Goal: Information Seeking & Learning: Learn about a topic

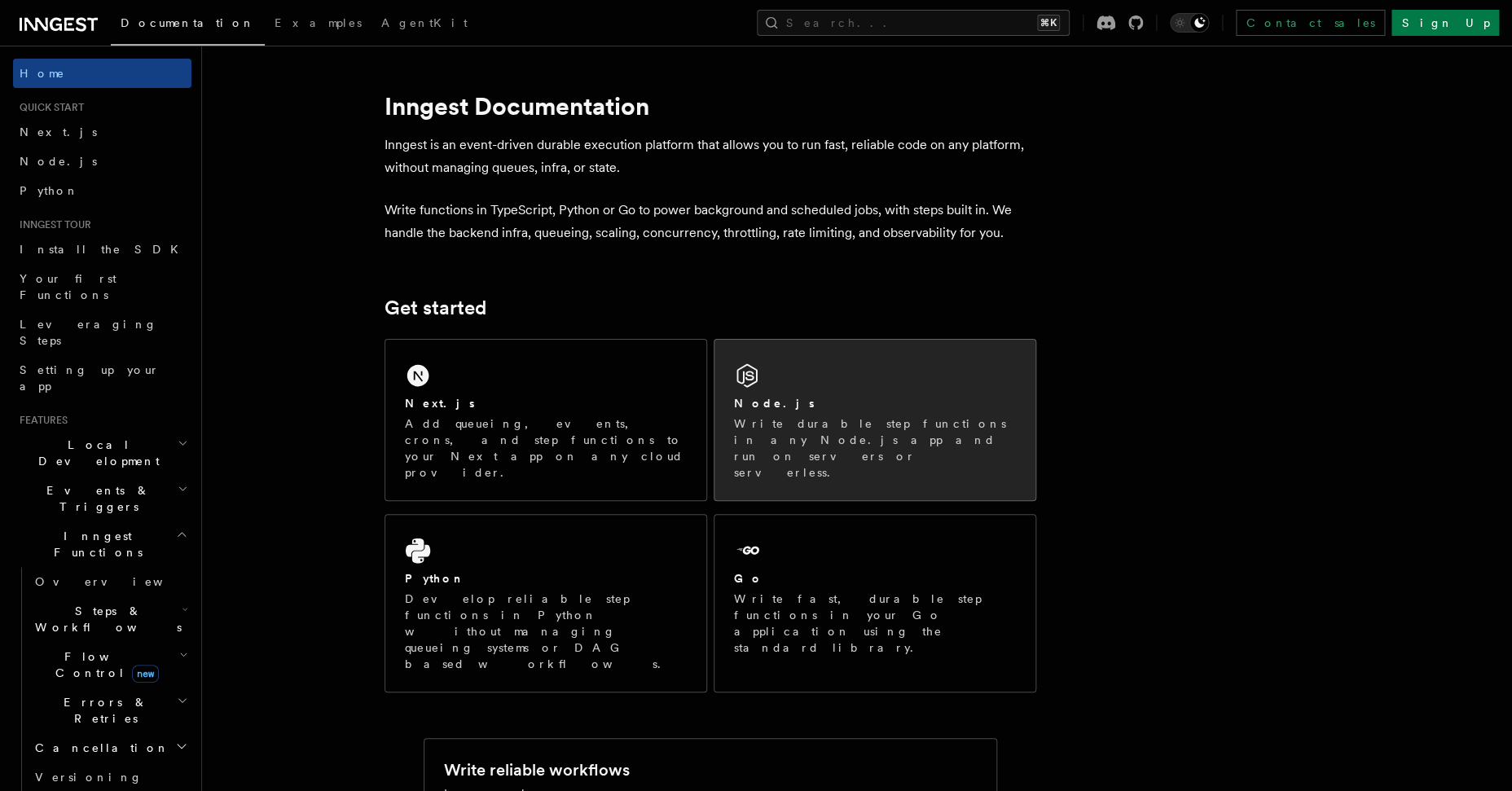
click at [925, 396] on div "Node.js" at bounding box center [874, 404] width 282 height 17
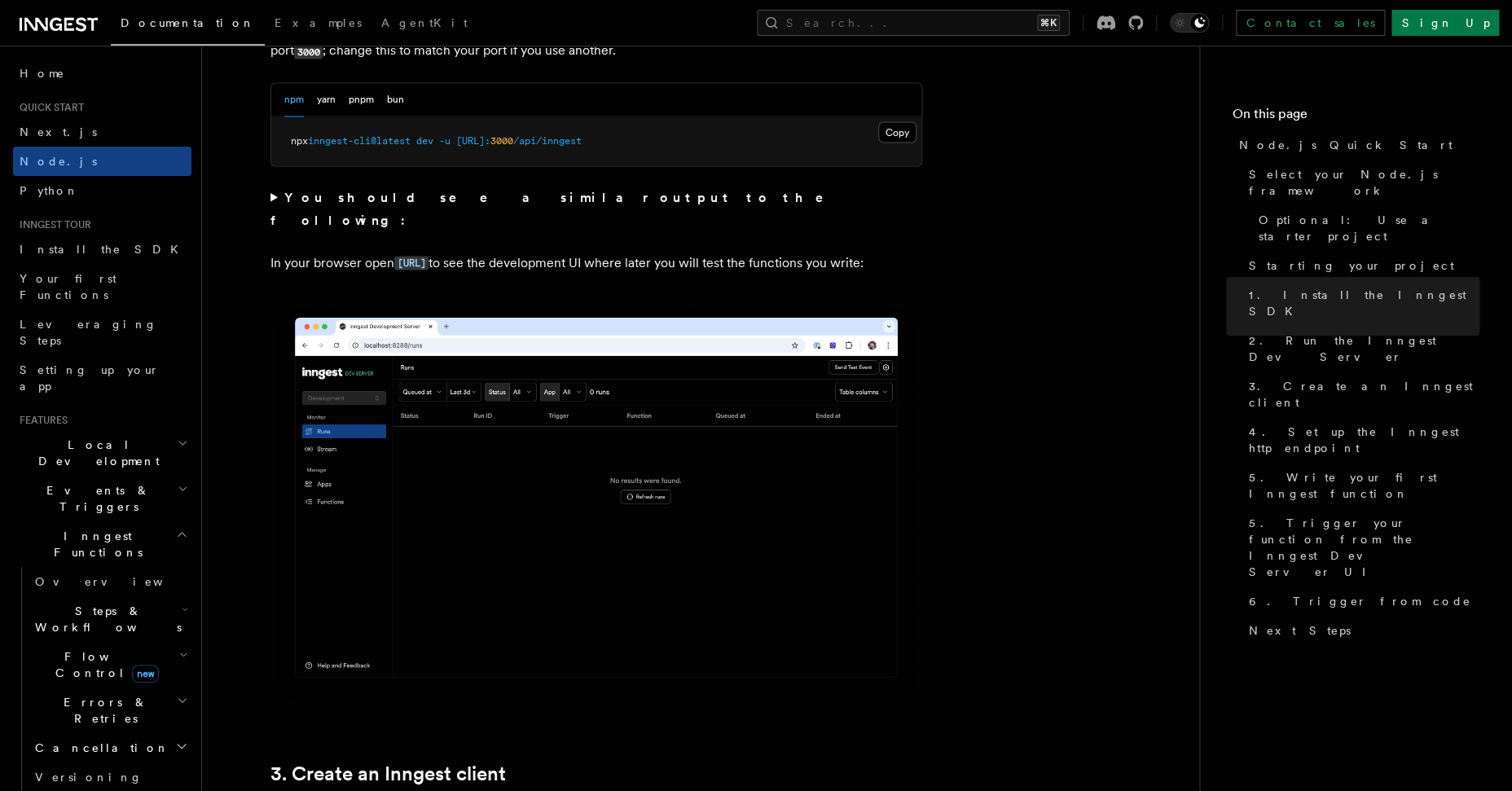
scroll to position [1381, 0]
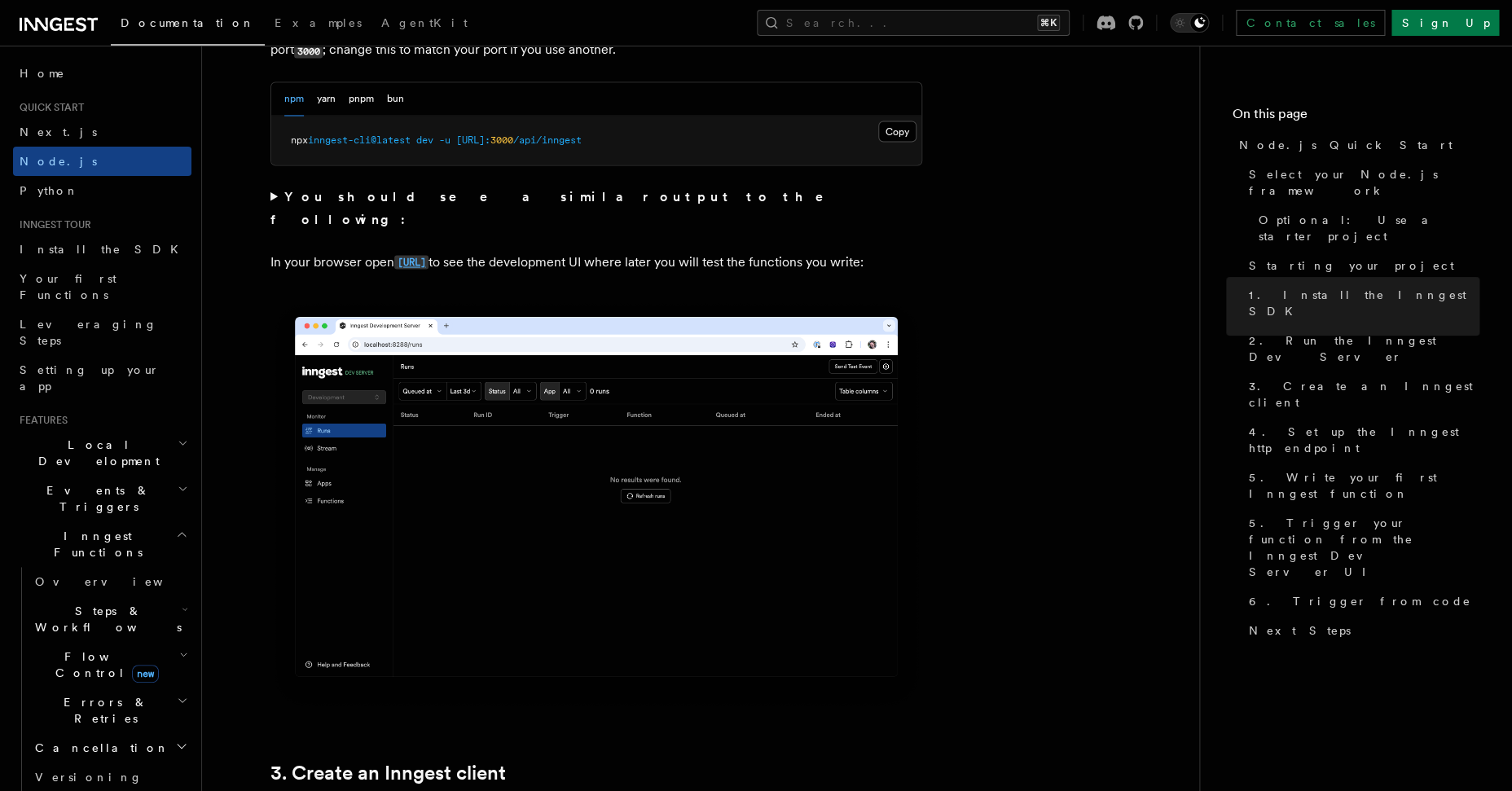
click at [429, 255] on code "http://localhost:8288" at bounding box center [412, 261] width 34 height 13
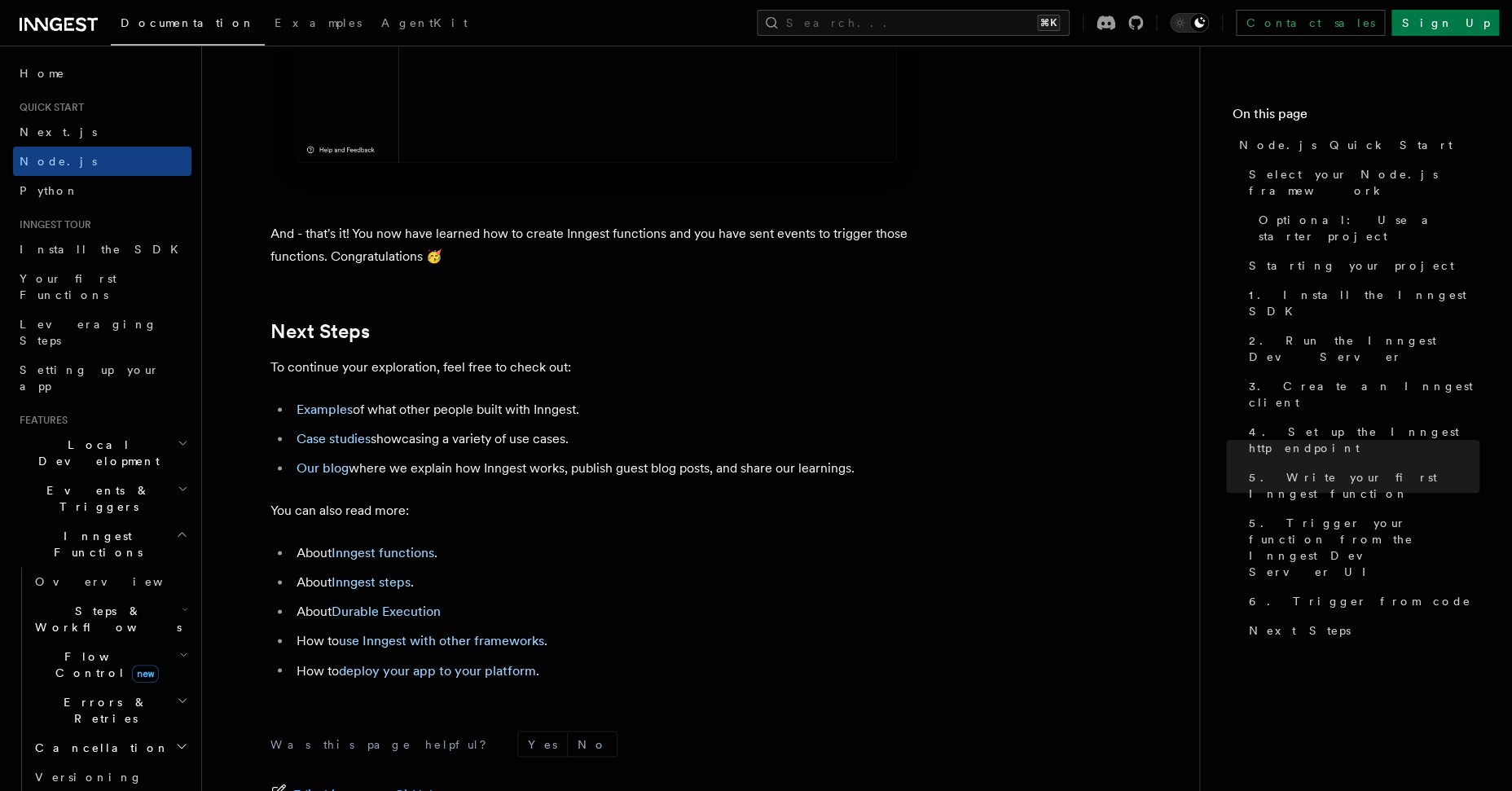
scroll to position [10202, 0]
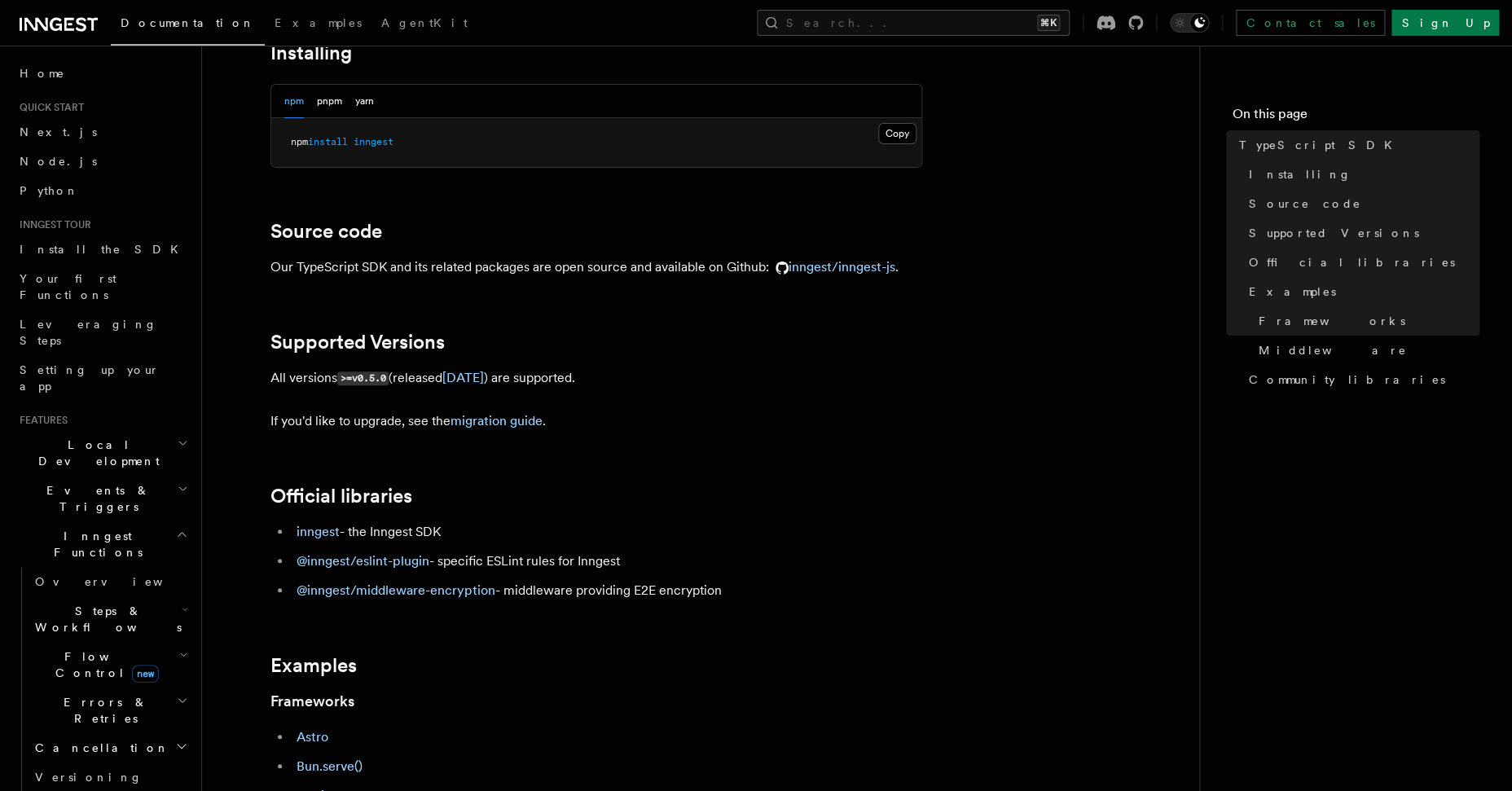
scroll to position [110, 0]
click at [832, 267] on link "inngest/inngest-js" at bounding box center [832, 265] width 126 height 15
